Goal: Check status: Check status

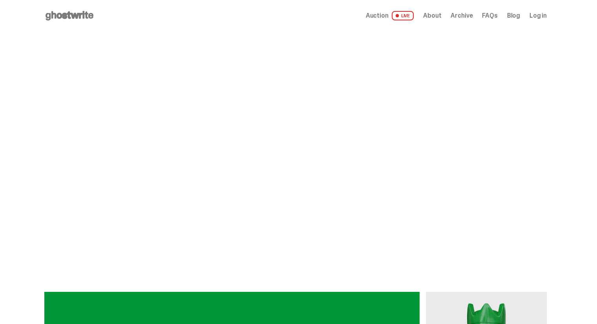
click at [545, 18] on span "Log in" at bounding box center [538, 16] width 17 height 6
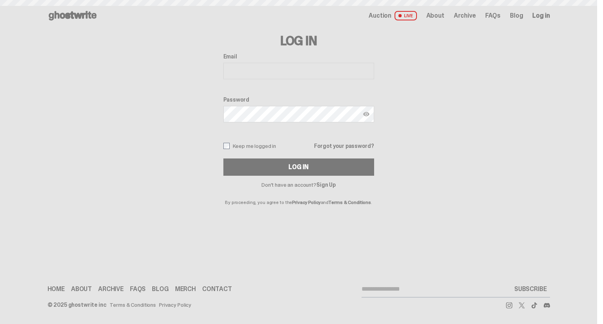
click at [253, 75] on input "Email" at bounding box center [298, 71] width 151 height 16
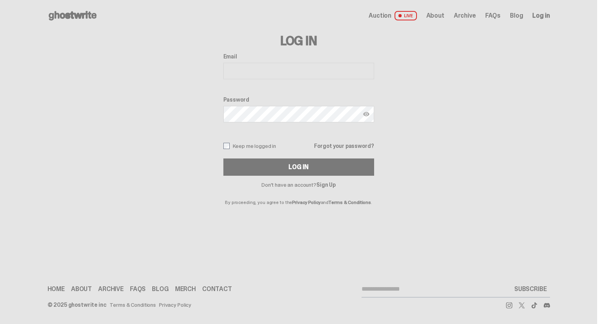
click at [258, 72] on input "Email" at bounding box center [298, 71] width 151 height 16
type input "**********"
click at [223, 159] on button "Log In" at bounding box center [298, 167] width 151 height 17
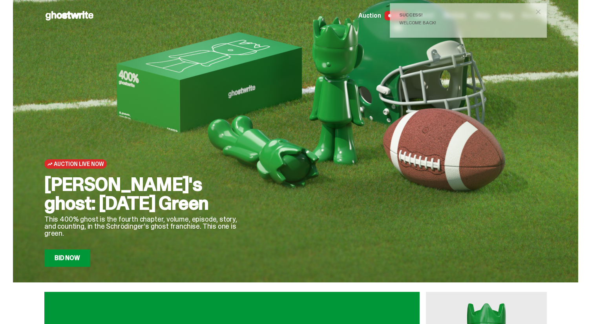
click at [539, 16] on button "close" at bounding box center [538, 12] width 14 height 14
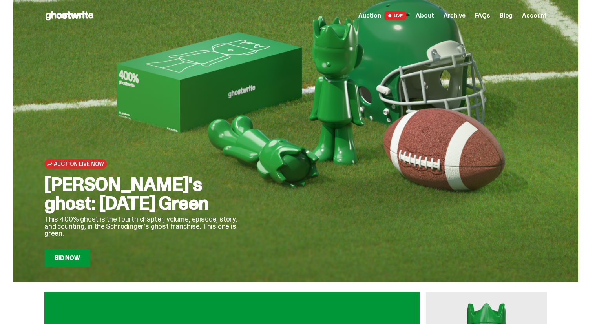
click at [534, 16] on span "Account" at bounding box center [534, 16] width 25 height 6
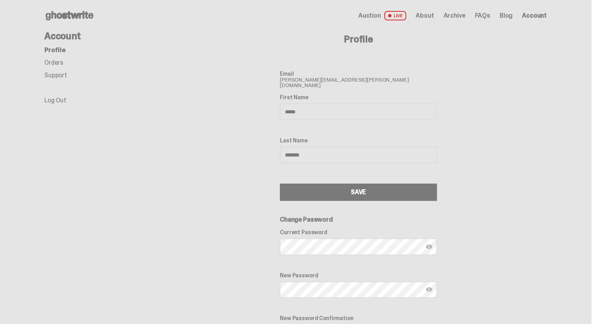
click at [52, 62] on link "Orders" at bounding box center [53, 63] width 19 height 8
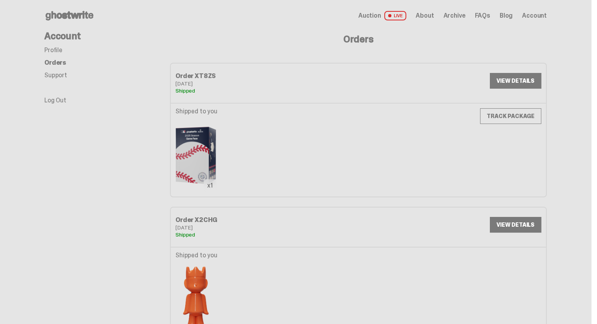
click at [501, 108] on div "Shipped to you x1 TRACK PACKAGE" at bounding box center [359, 150] width 376 height 94
click at [501, 117] on link "TRACK PACKAGE" at bounding box center [510, 116] width 61 height 16
